Goal: Use online tool/utility: Utilize a website feature to perform a specific function

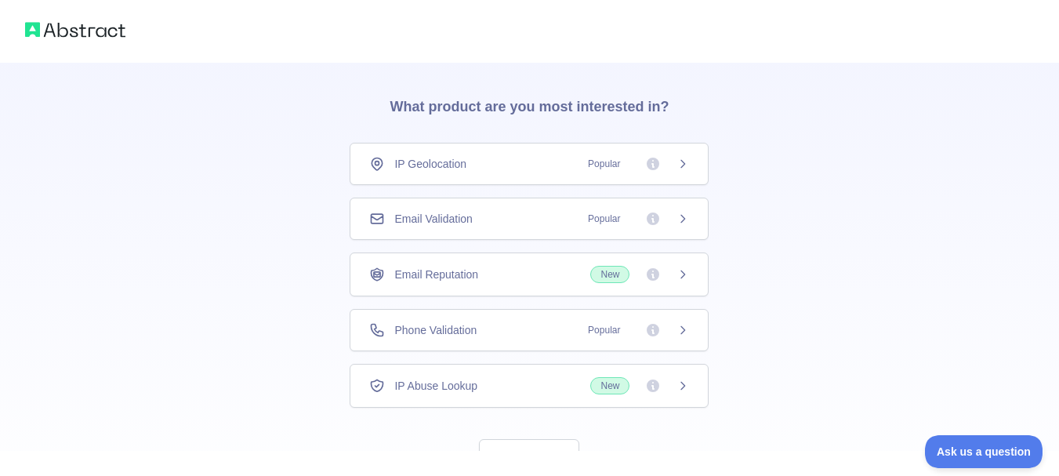
scroll to position [78, 0]
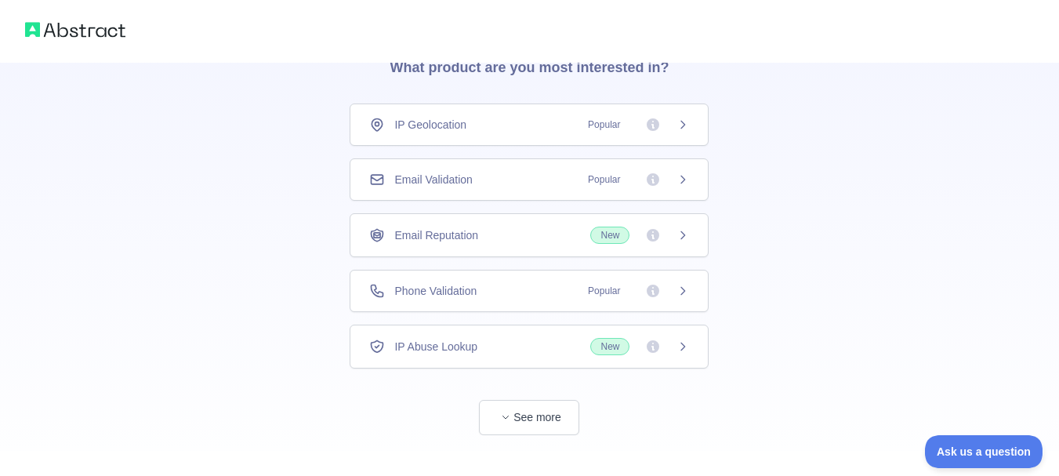
click at [515, 297] on div "Phone Validation Popular" at bounding box center [529, 291] width 320 height 16
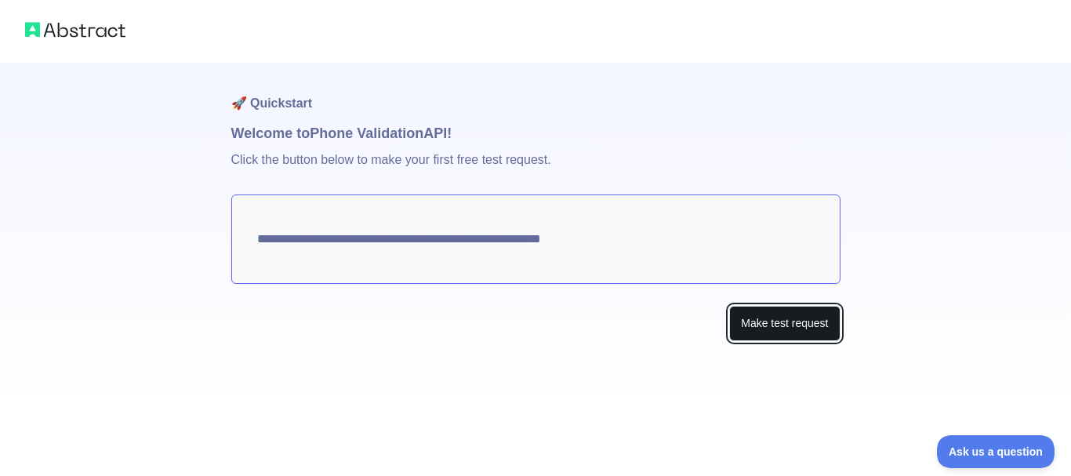
click at [759, 317] on button "Make test request" at bounding box center [784, 323] width 111 height 35
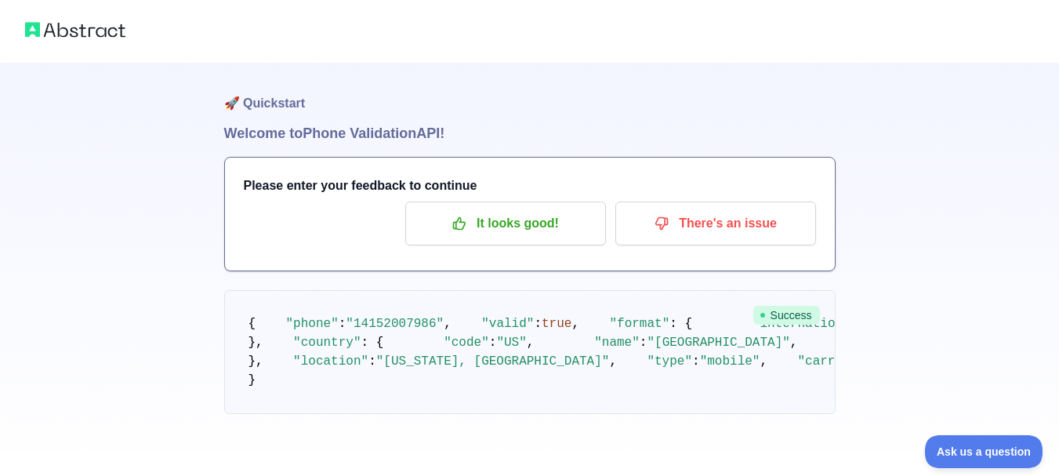
click at [292, 136] on h1 "Welcome to Phone Validation API!" at bounding box center [529, 133] width 611 height 22
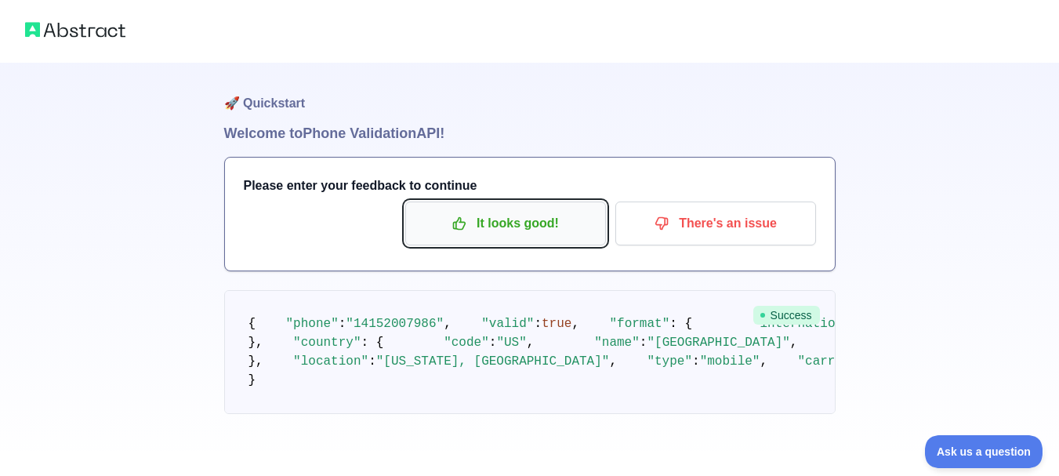
click at [508, 222] on p "It looks good!" at bounding box center [505, 223] width 177 height 27
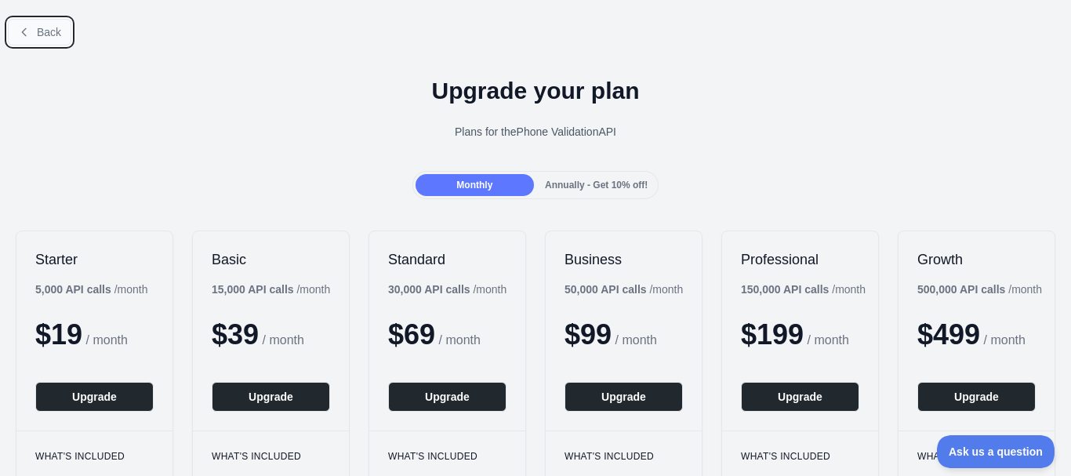
click at [39, 39] on button "Back" at bounding box center [39, 32] width 63 height 27
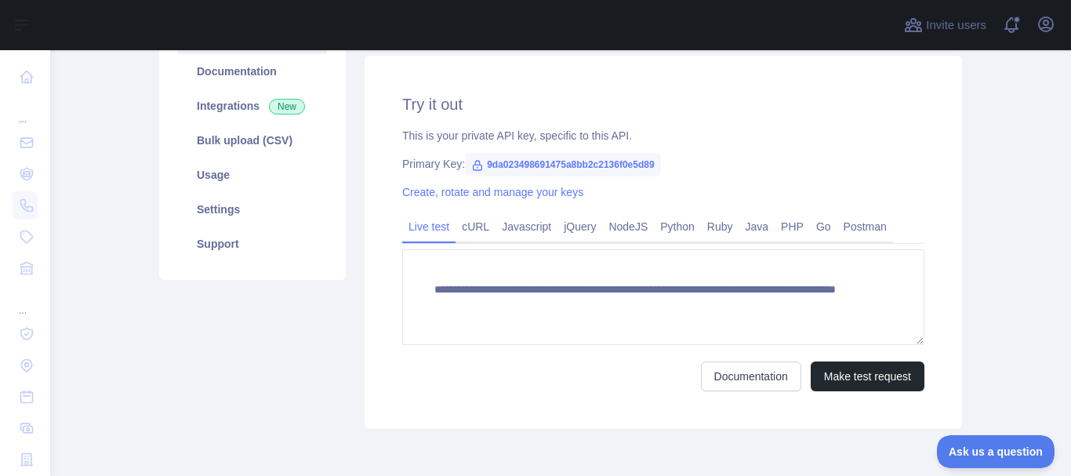
scroll to position [235, 0]
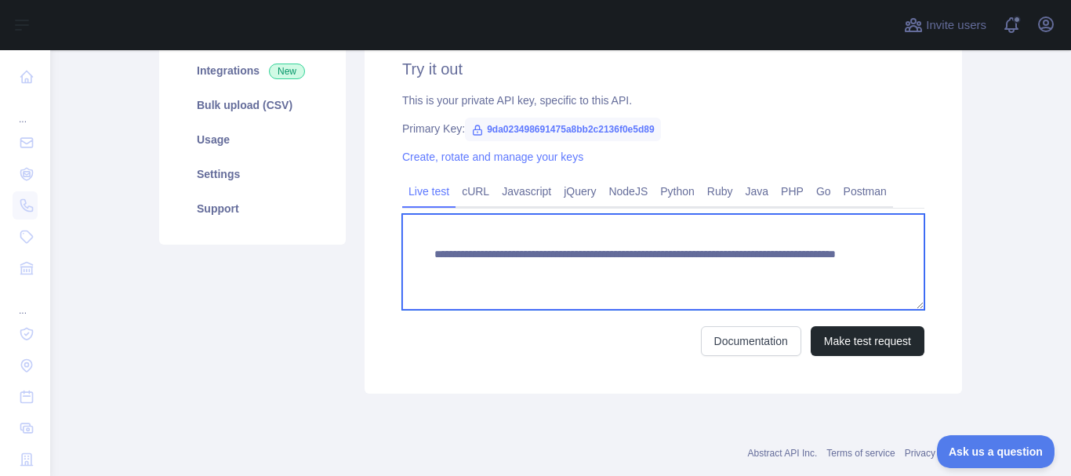
click at [779, 267] on textarea "**********" at bounding box center [663, 262] width 522 height 96
type textarea "**********"
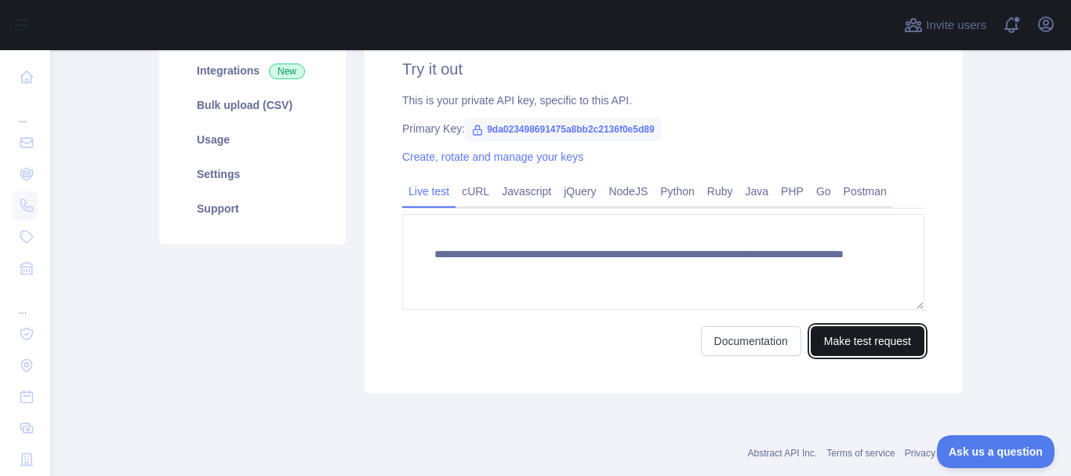
click at [858, 337] on button "Make test request" at bounding box center [867, 341] width 114 height 30
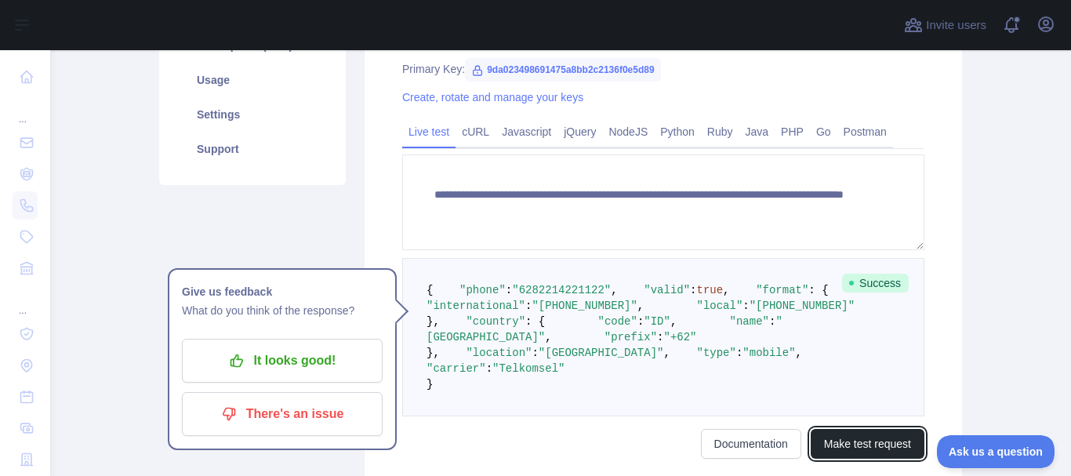
scroll to position [392, 0]
